Goal: Transaction & Acquisition: Purchase product/service

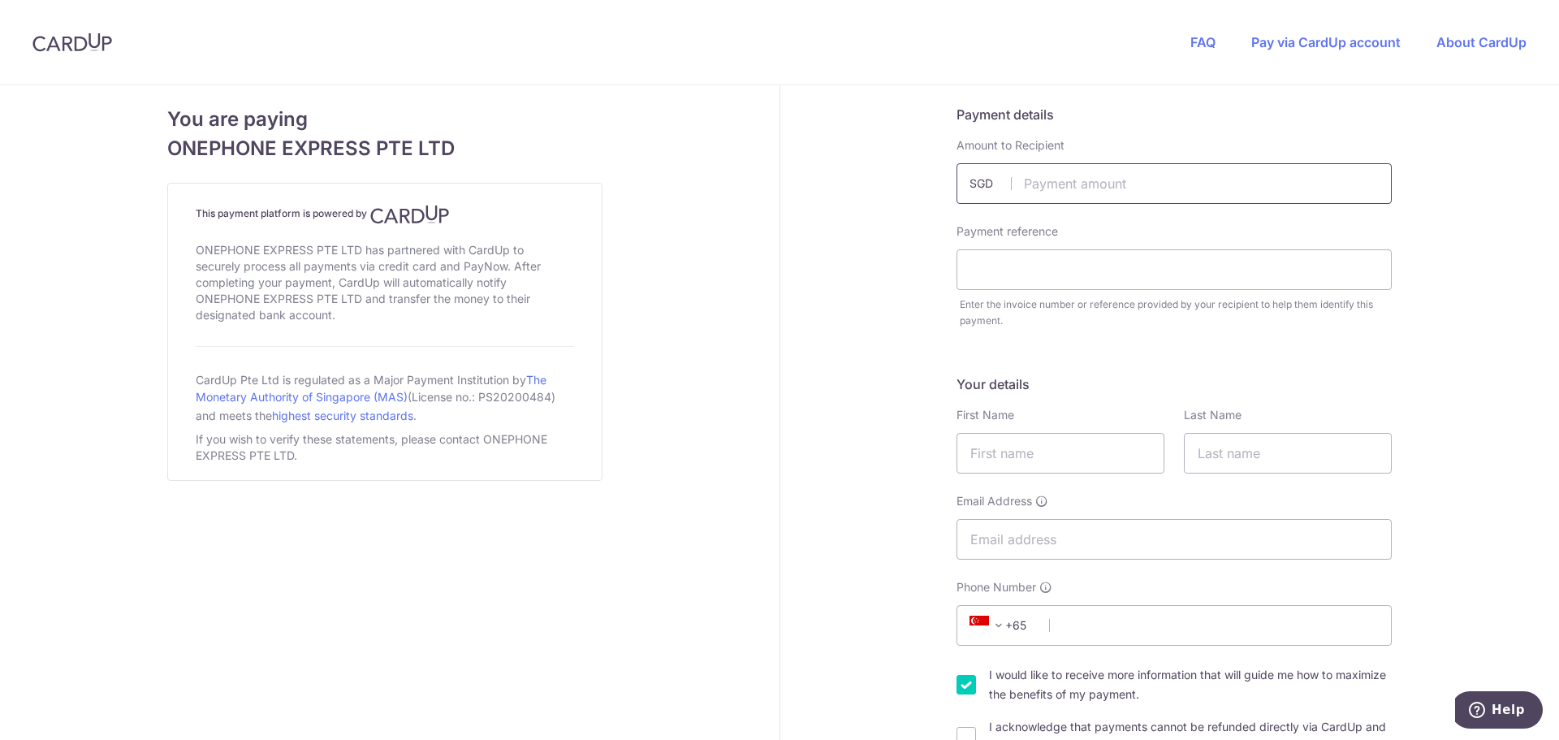
click at [1109, 186] on input "text" at bounding box center [1173, 183] width 435 height 41
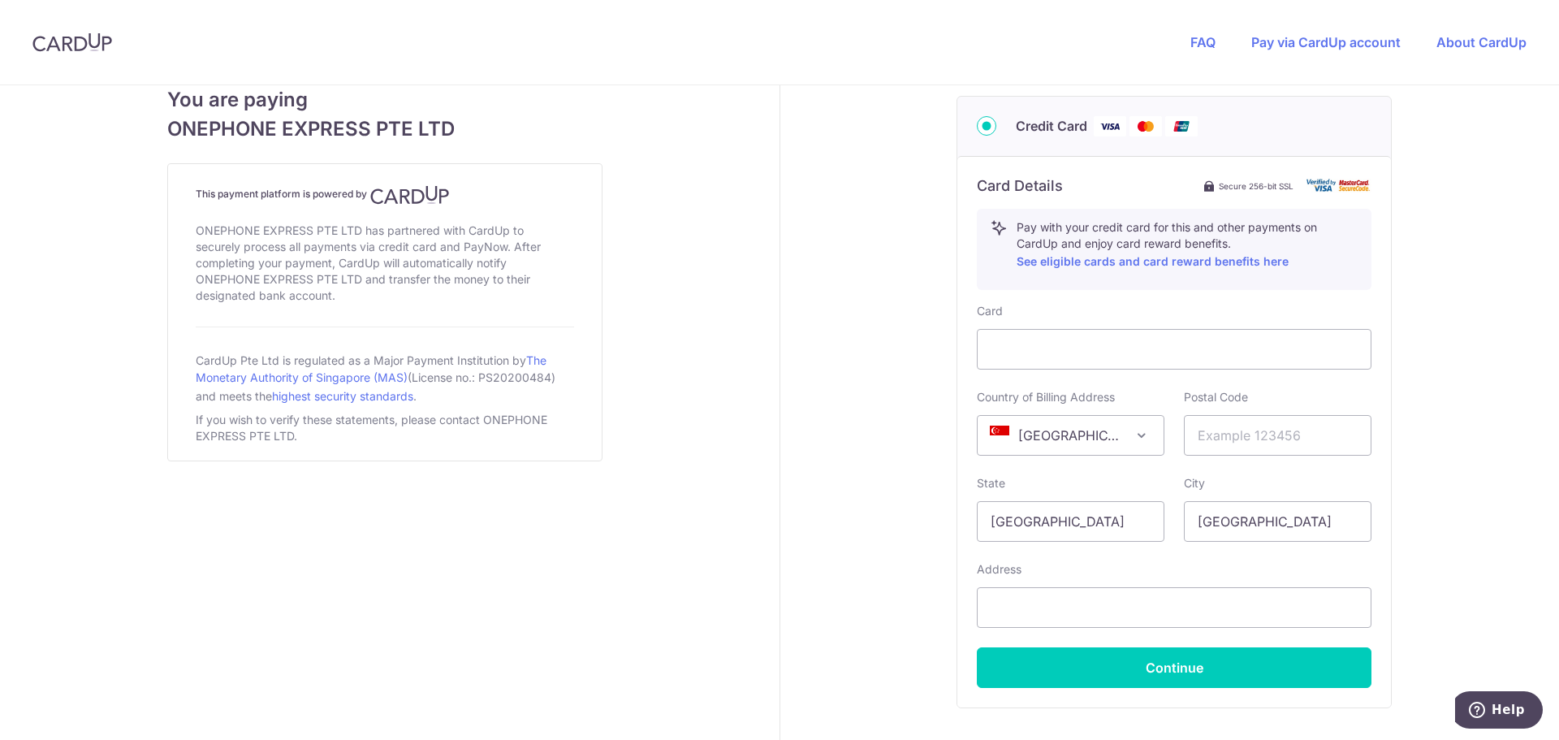
scroll to position [921, 0]
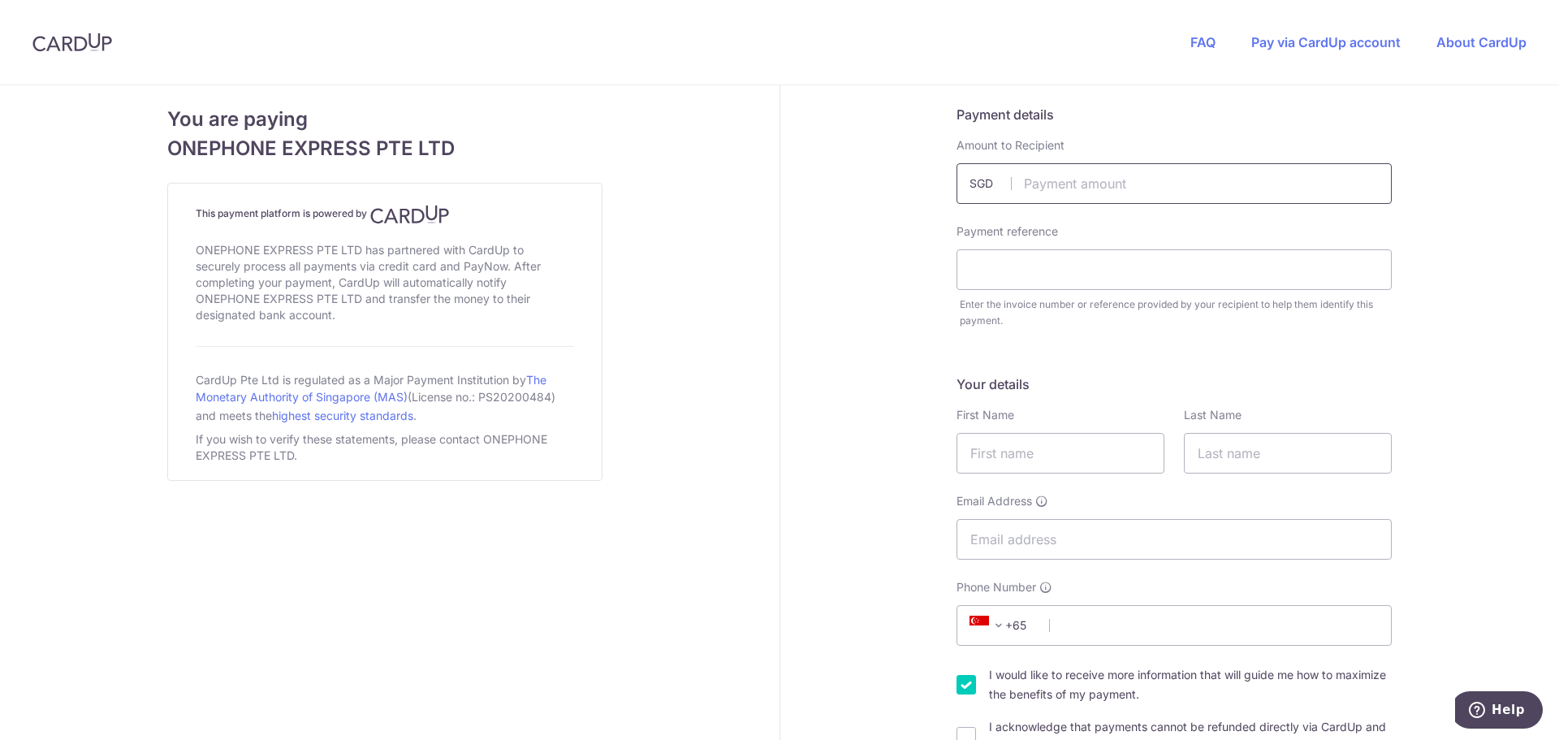
click at [1075, 188] on input "text" at bounding box center [1173, 183] width 435 height 41
click at [959, 188] on input "text" at bounding box center [1173, 183] width 435 height 41
click at [972, 183] on span "SGD" at bounding box center [990, 183] width 42 height 16
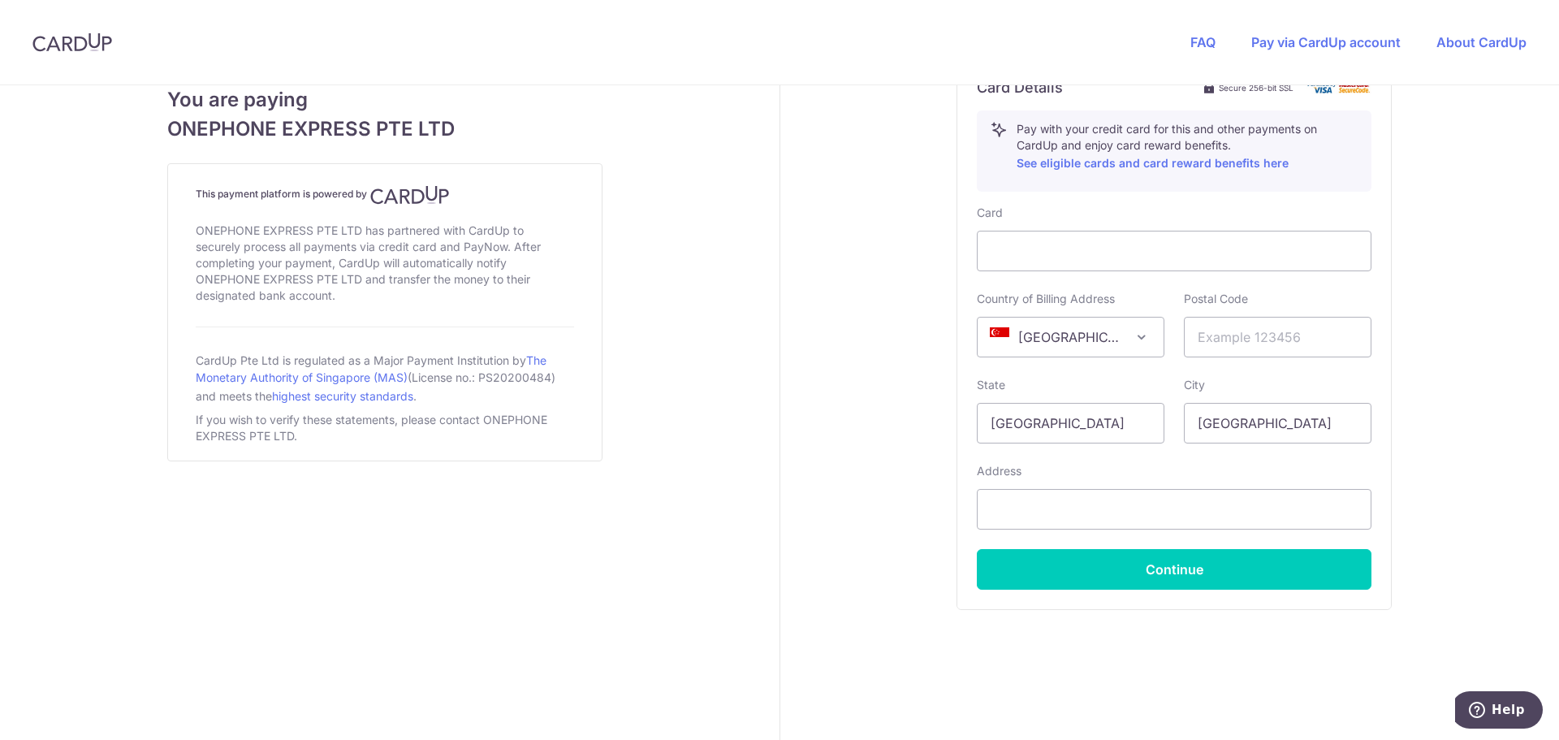
scroll to position [921, 0]
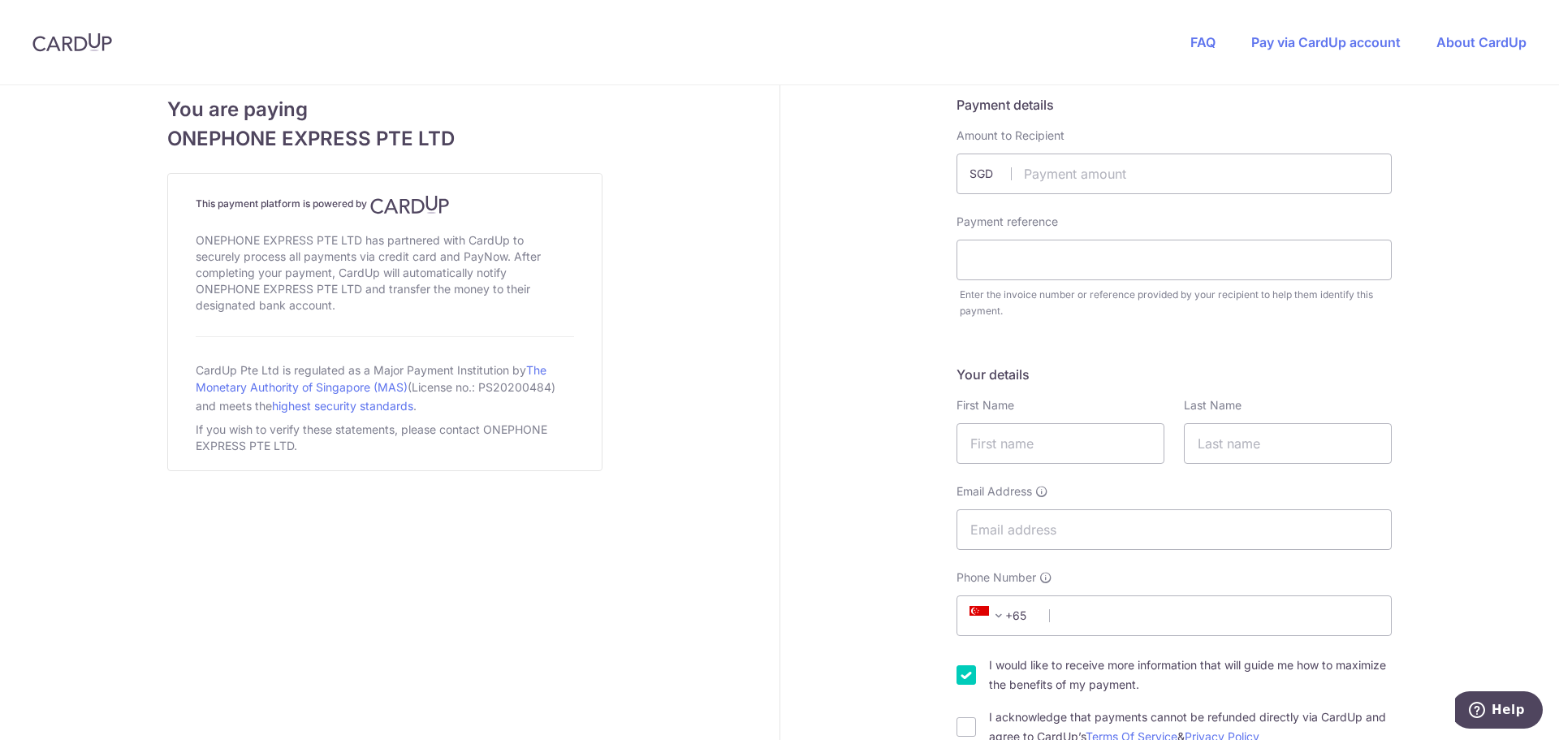
scroll to position [0, 0]
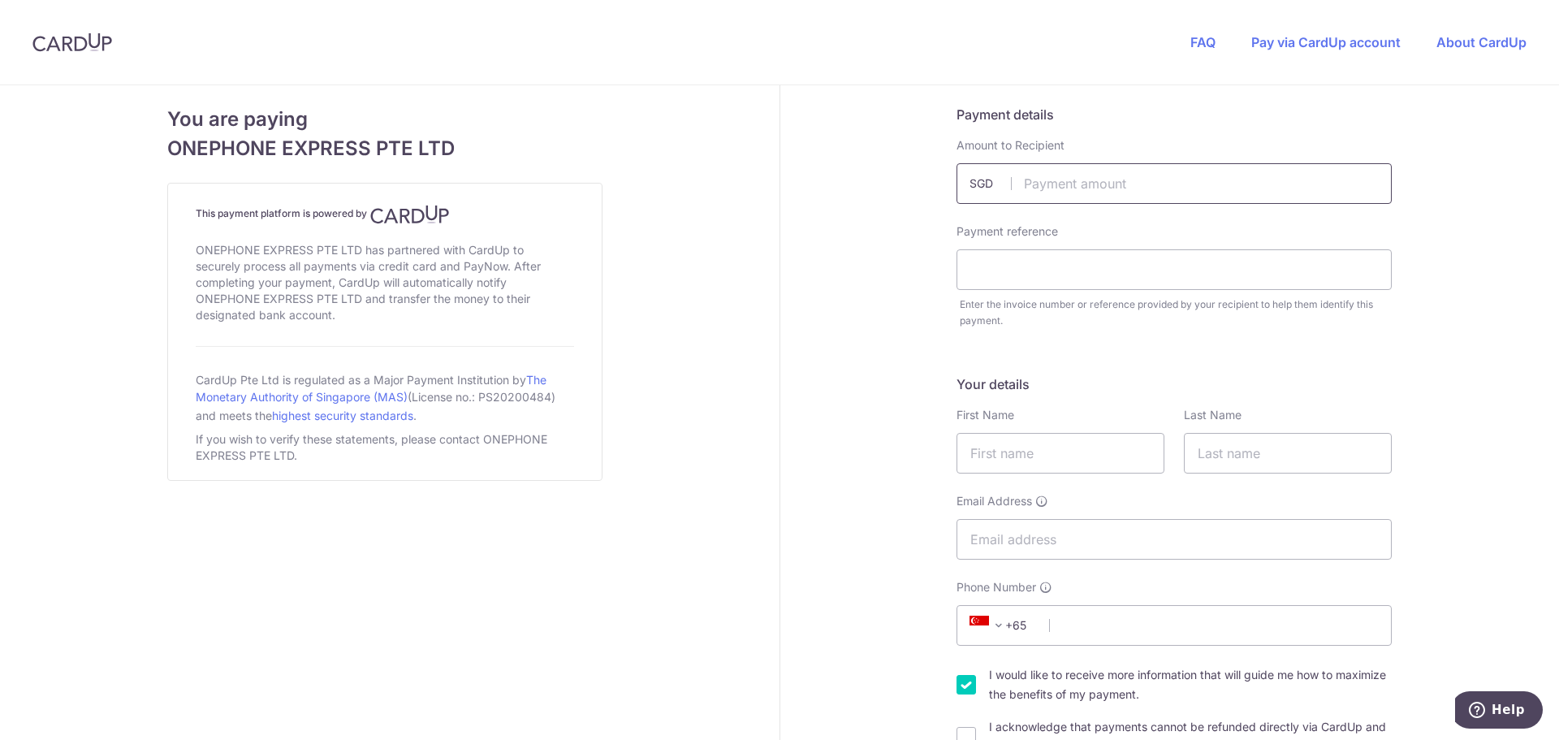
click at [1094, 190] on input "text" at bounding box center [1173, 183] width 435 height 41
paste input "278.00"
type input "278.00"
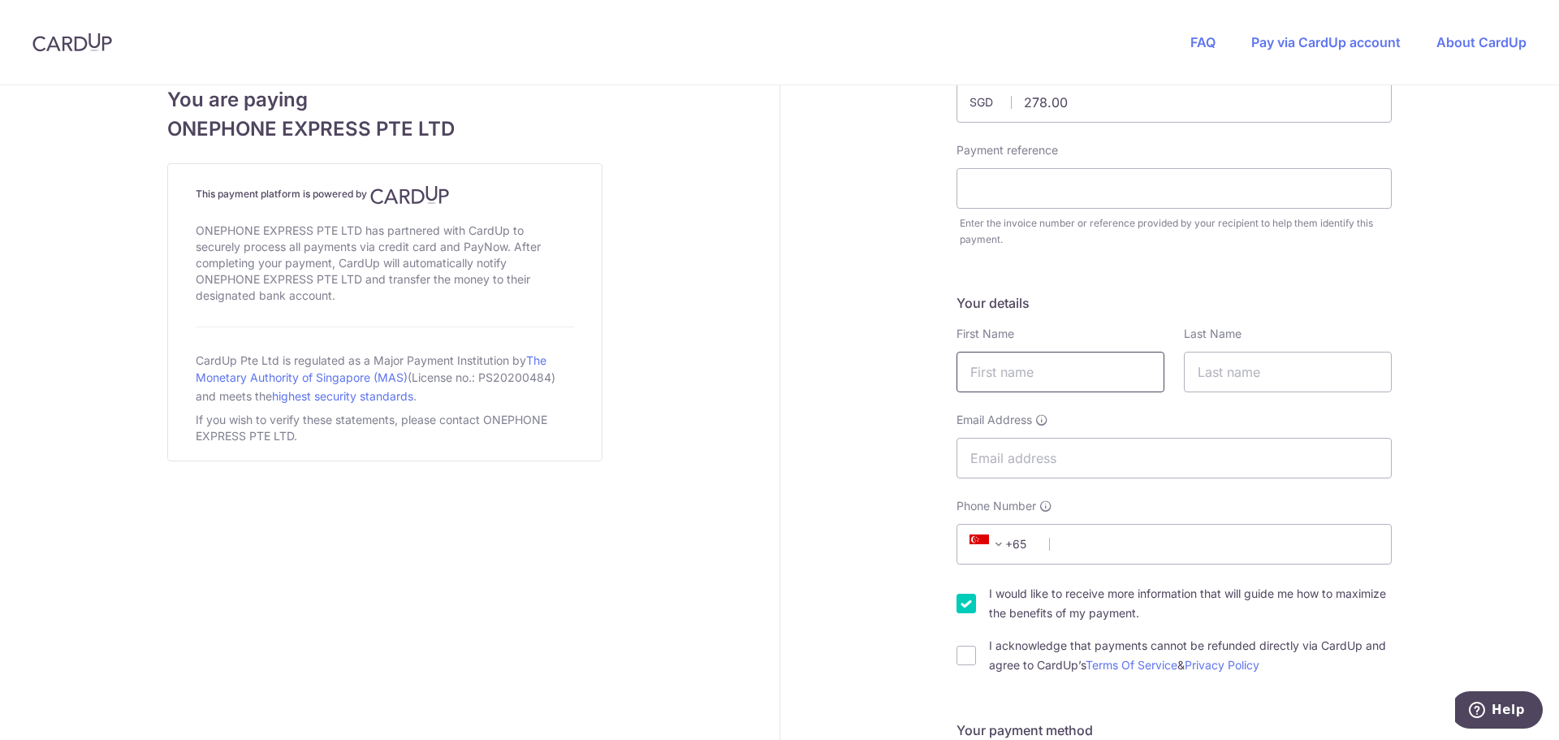
click at [1026, 363] on input "text" at bounding box center [1060, 372] width 208 height 41
type input "Mario"
type input "Fonseca"
click at [1040, 460] on input "Email Address" at bounding box center [1173, 458] width 435 height 41
type input "m.fonseca@mr-marinegroup.com"
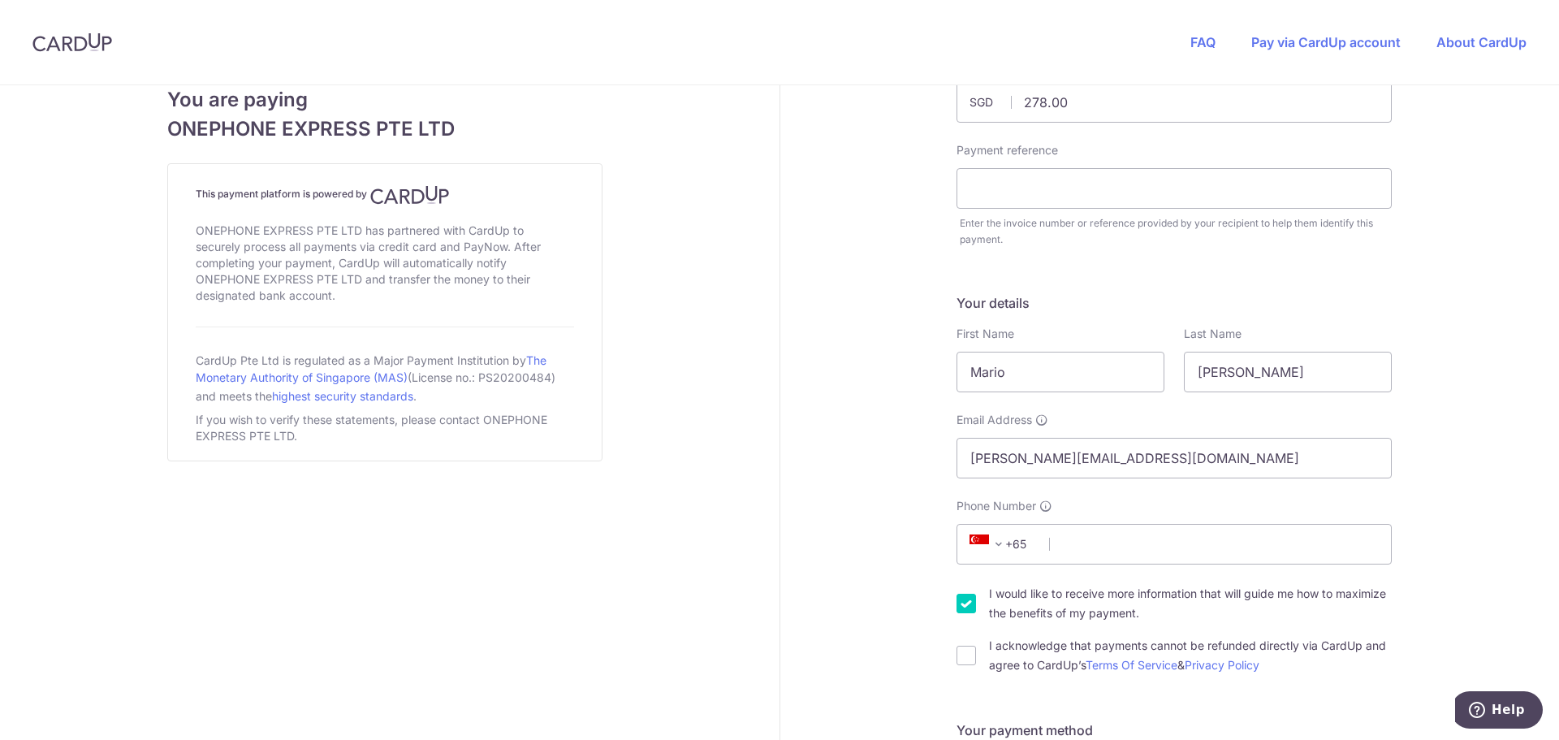
click at [1016, 545] on span "+65" at bounding box center [1000, 543] width 73 height 19
type input "+31"
select select "167"
click at [1083, 547] on input "Phone Number" at bounding box center [1173, 544] width 435 height 41
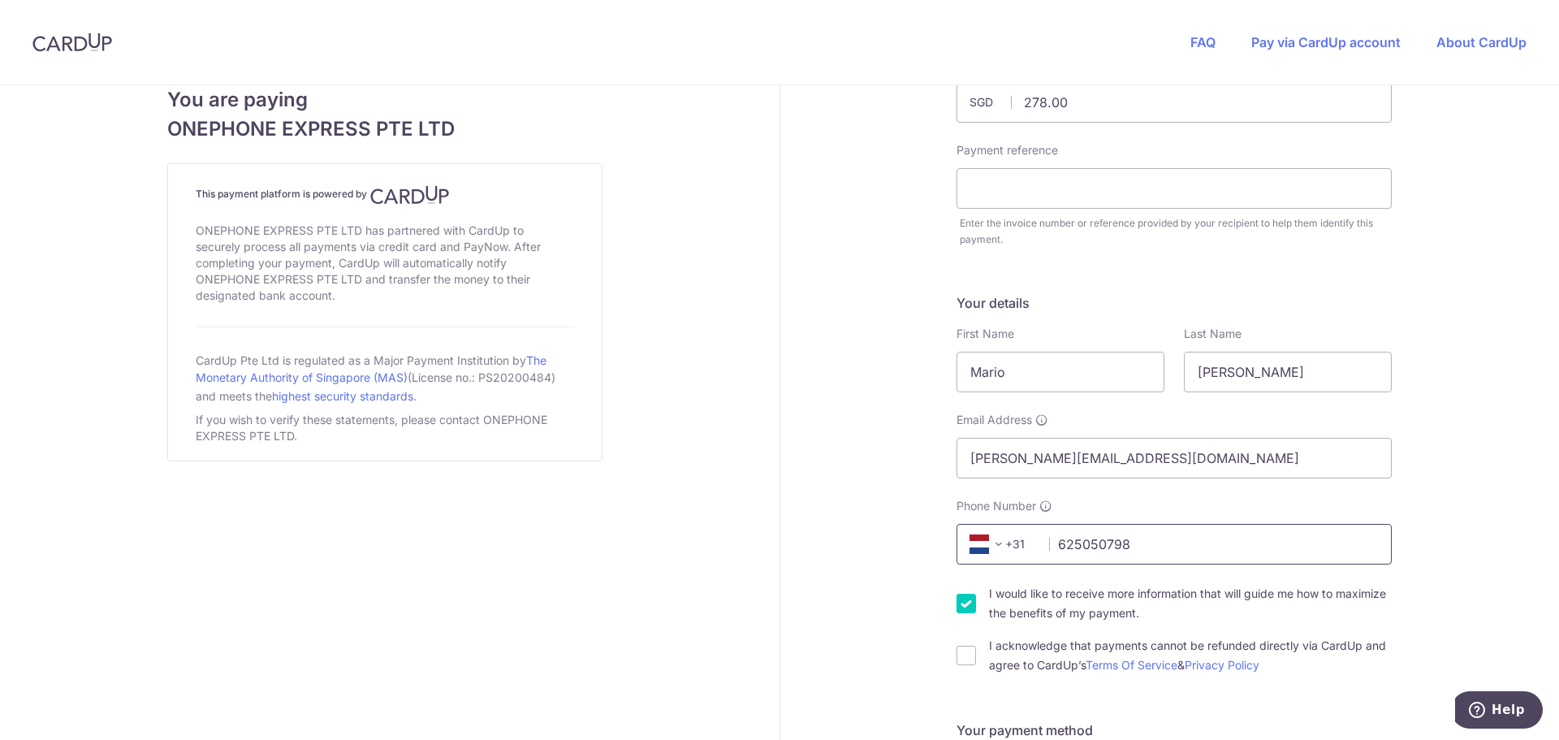
type input "625050798"
click at [956, 603] on input "I would like to receive more information that will guide me how to maximize the…" at bounding box center [965, 602] width 19 height 19
checkbox input "false"
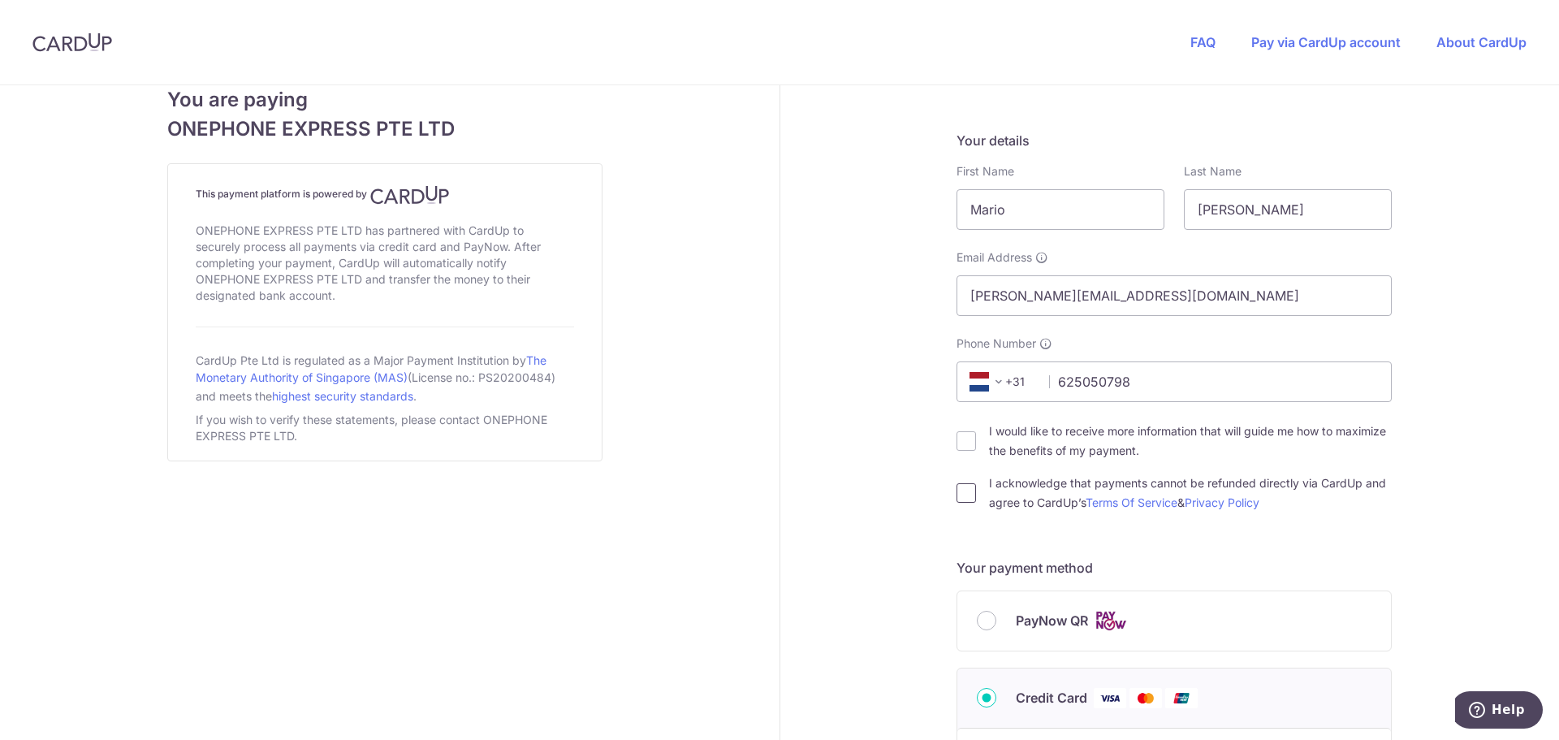
click at [961, 491] on input "I acknowledge that payments cannot be refunded directly via CardUp and agree to…" at bounding box center [965, 492] width 19 height 19
checkbox input "true"
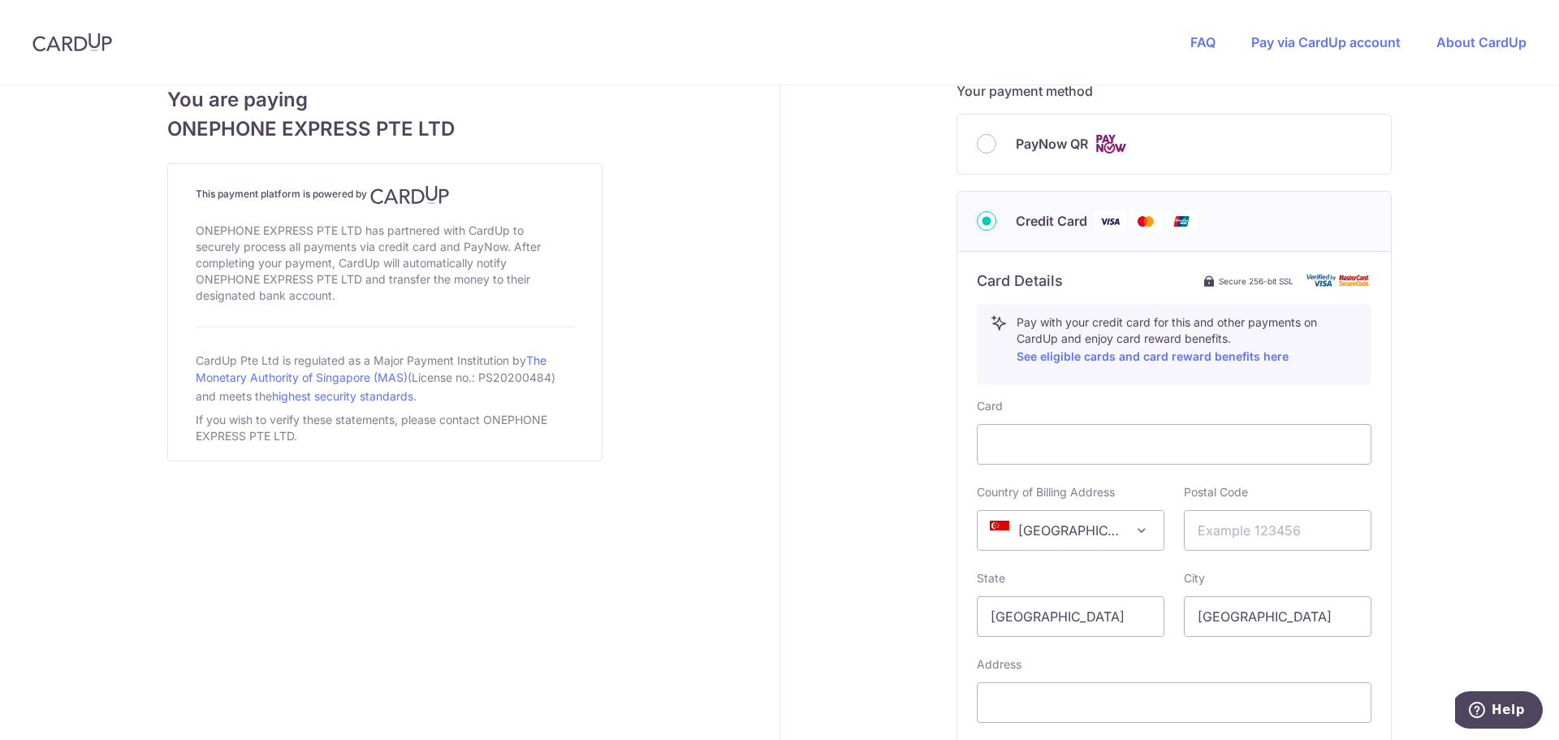
scroll to position [731, 0]
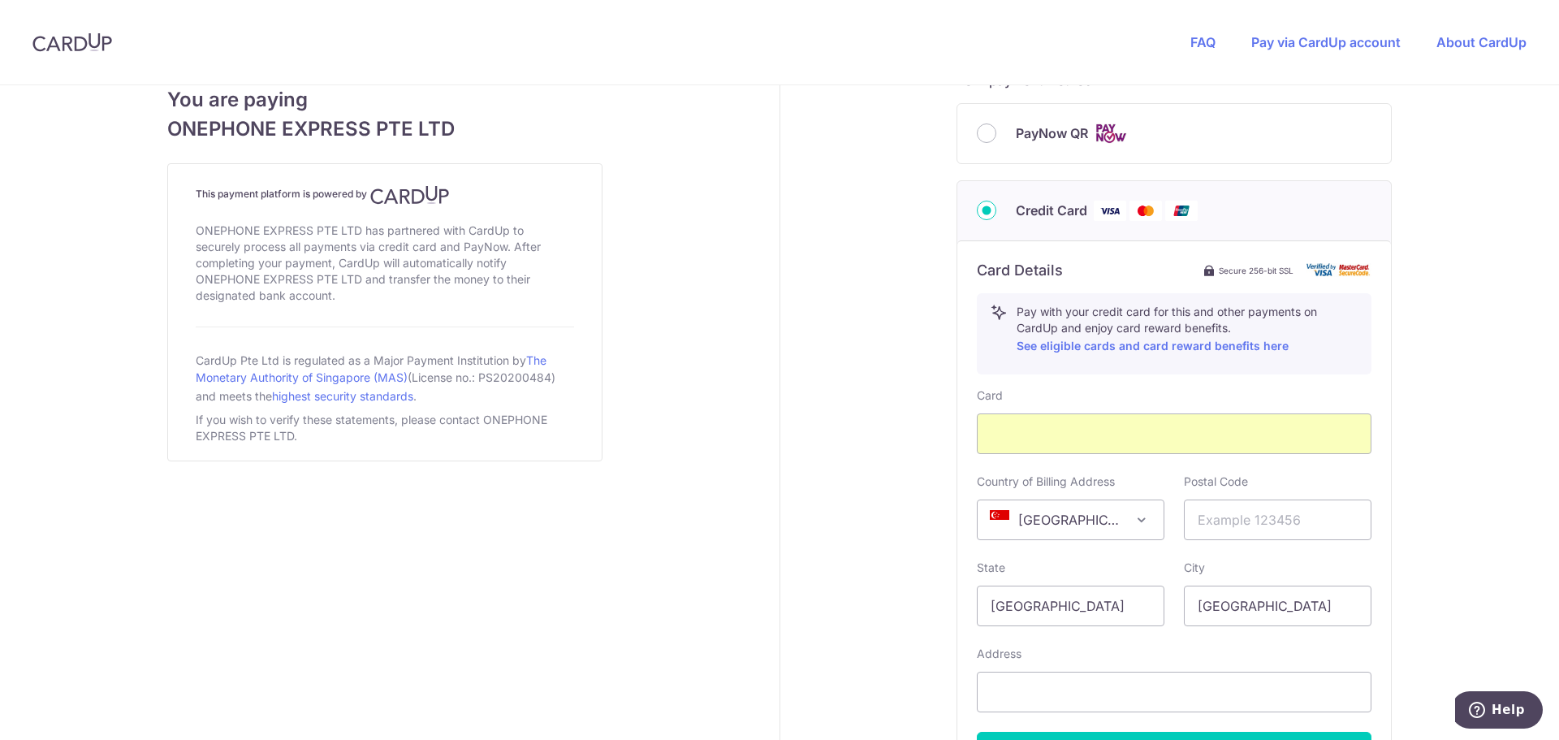
click at [1101, 526] on span "[GEOGRAPHIC_DATA]" at bounding box center [1070, 519] width 186 height 39
click at [1242, 518] on input "text" at bounding box center [1278, 519] width 188 height 41
click at [1243, 526] on input "text" at bounding box center [1278, 519] width 188 height 41
paste input "658077"
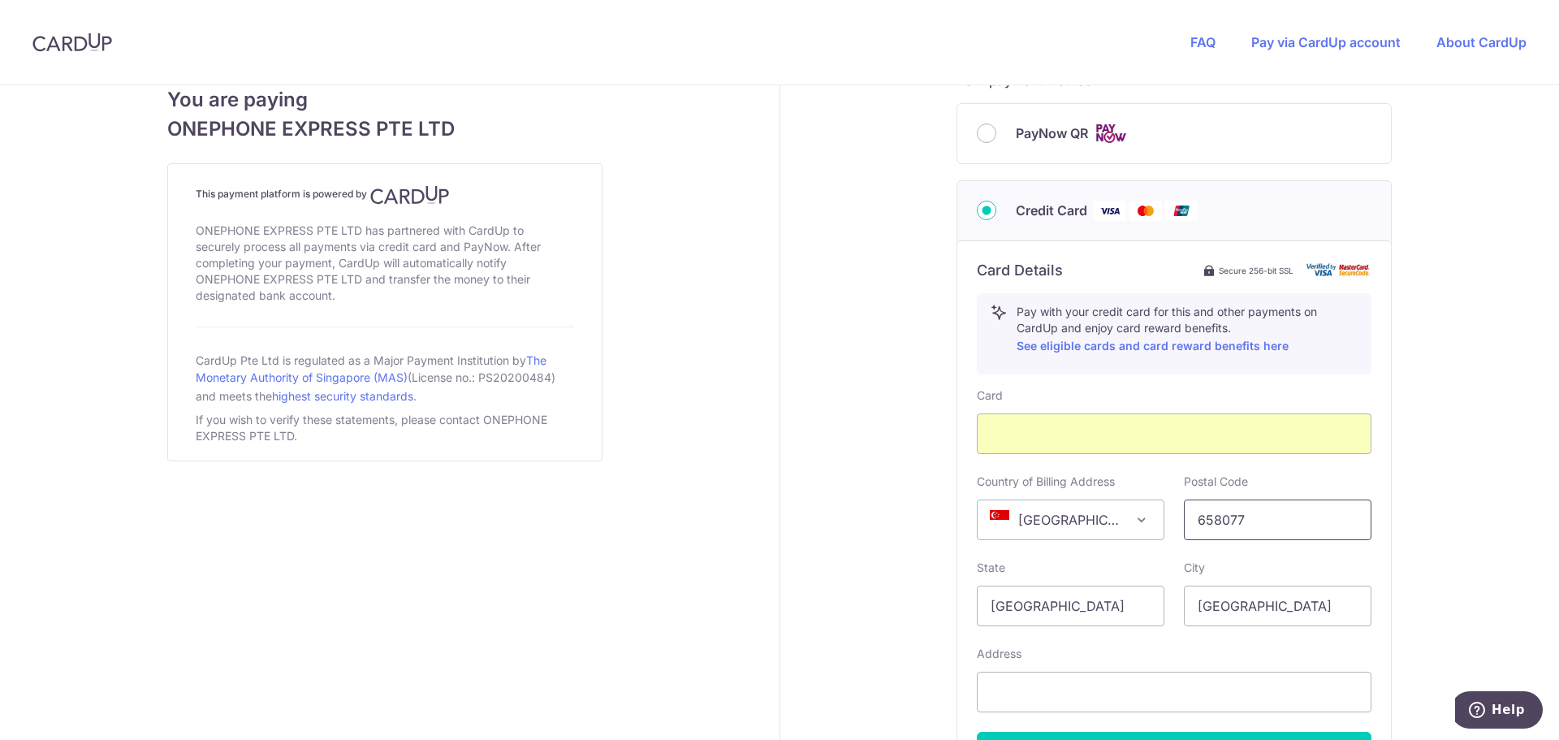
type input "658077"
click at [880, 569] on div "Payment details Amount to Recipient 278.00 SGD Payment reference Enter the invo…" at bounding box center [1174, 143] width 789 height 1576
click at [1031, 686] on input "text" at bounding box center [1174, 691] width 395 height 41
click at [1085, 691] on input "text" at bounding box center [1174, 691] width 395 height 41
paste input "51 Bukit Batok Crescent"
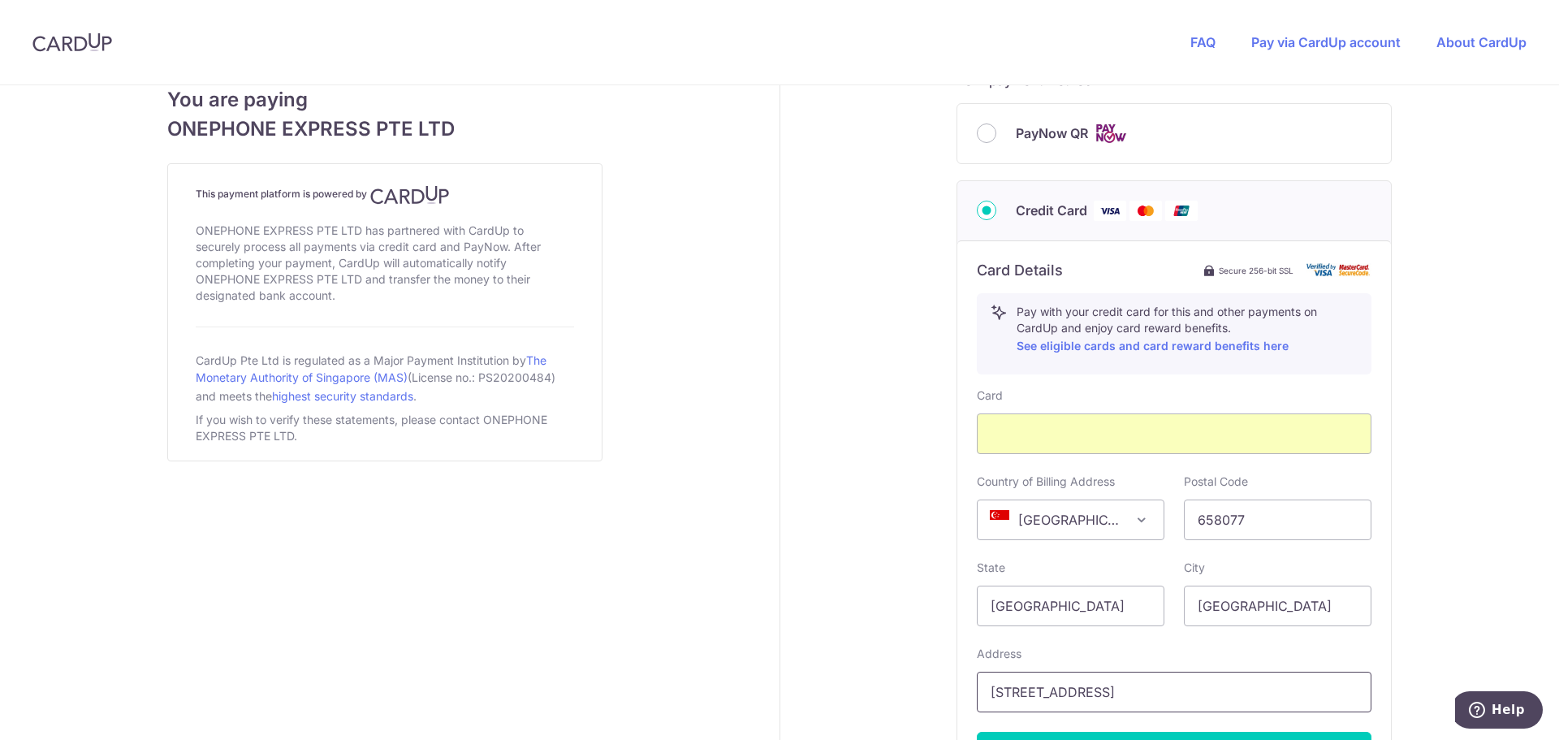
type input "51 Bukit Batok Crescent"
click at [824, 561] on div "Payment details Amount to Recipient 278.00 SGD Payment reference Enter the invo…" at bounding box center [1174, 143] width 789 height 1576
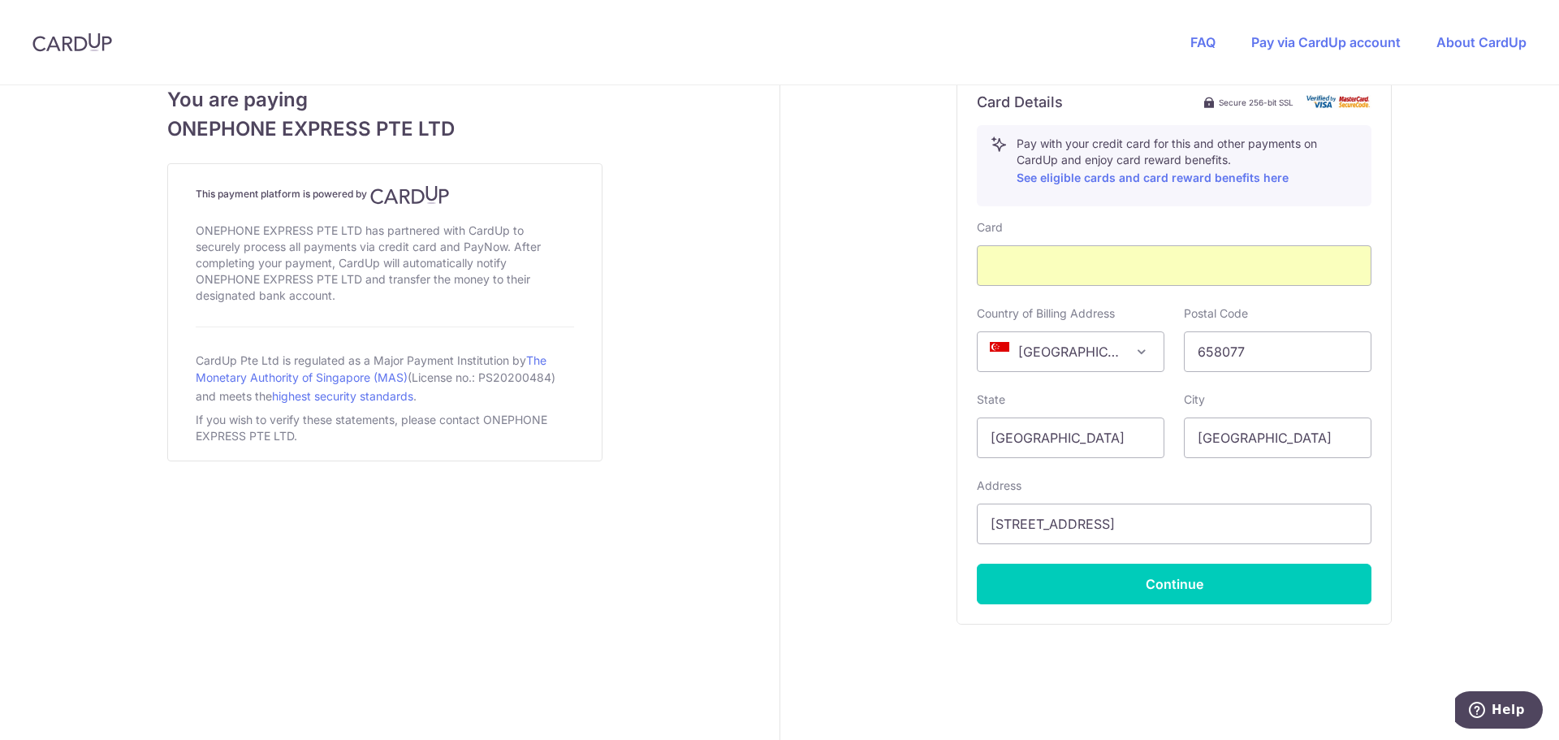
scroll to position [921, 0]
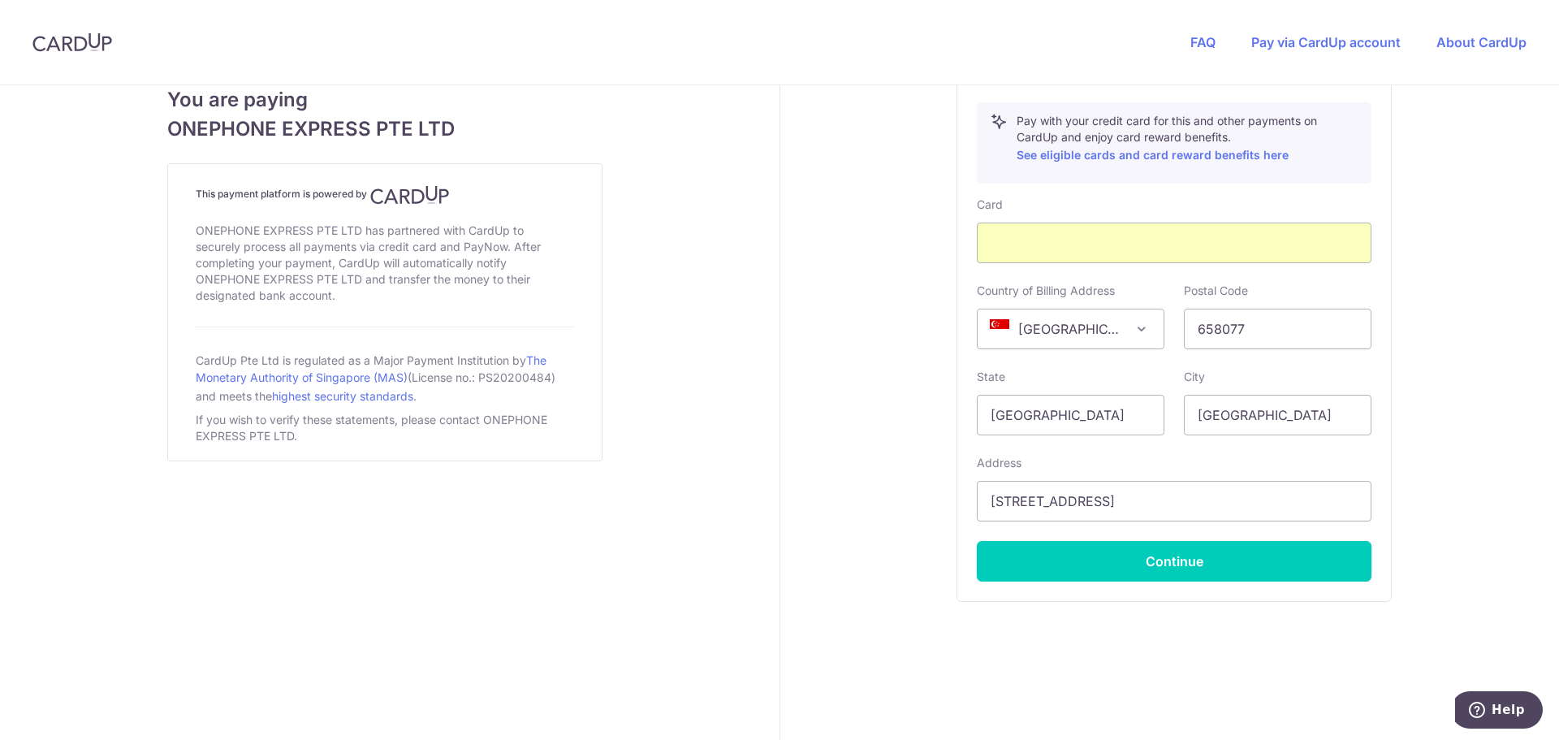
click at [1150, 325] on span "[GEOGRAPHIC_DATA]" at bounding box center [1070, 328] width 186 height 39
click at [1132, 331] on span at bounding box center [1141, 328] width 19 height 19
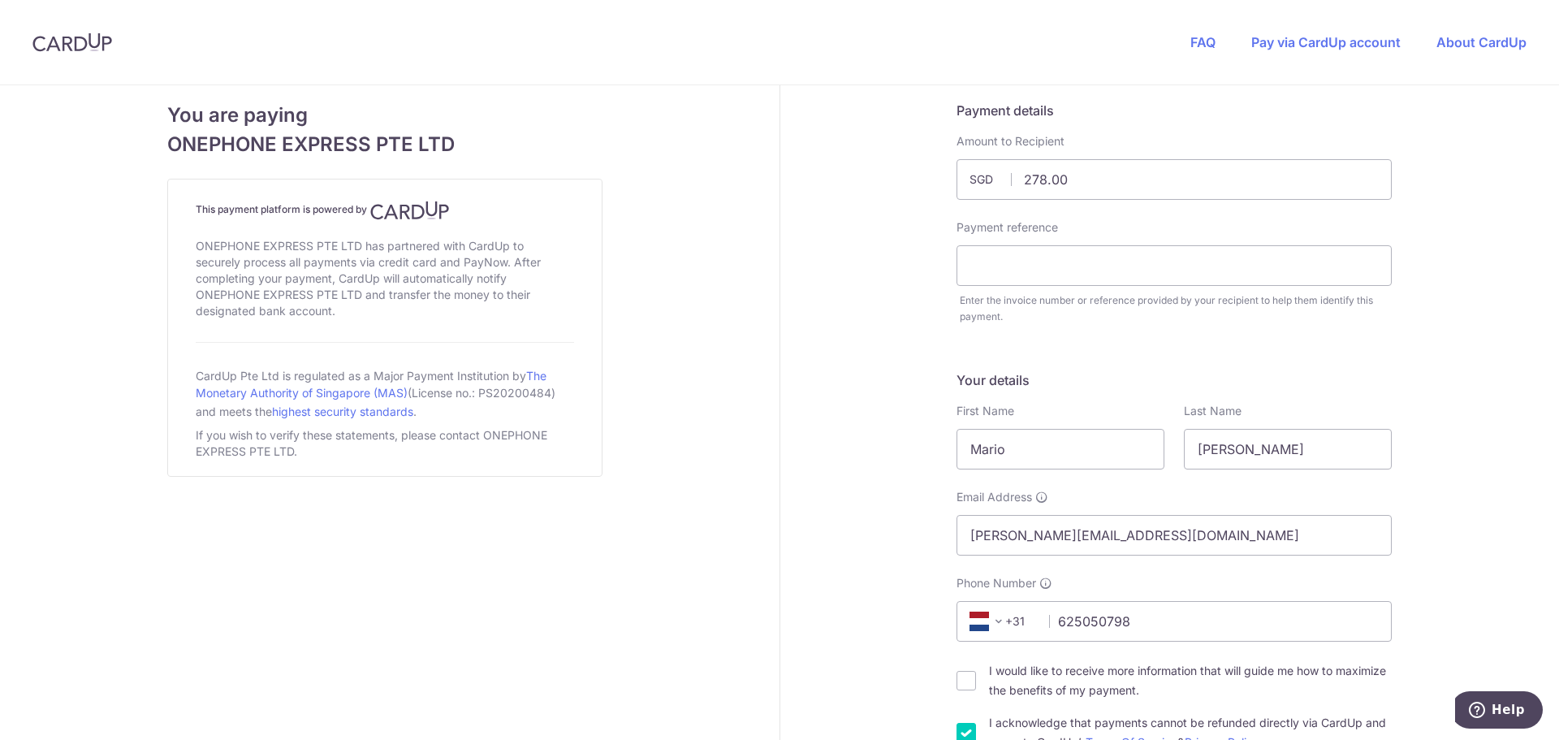
scroll to position [0, 0]
